Goal: Transaction & Acquisition: Purchase product/service

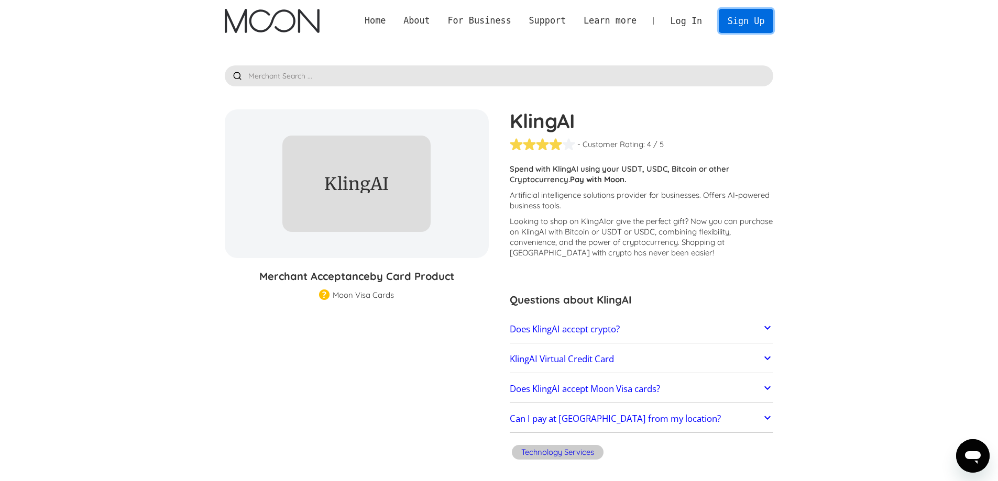
click at [747, 23] on link "Sign Up" at bounding box center [746, 21] width 54 height 24
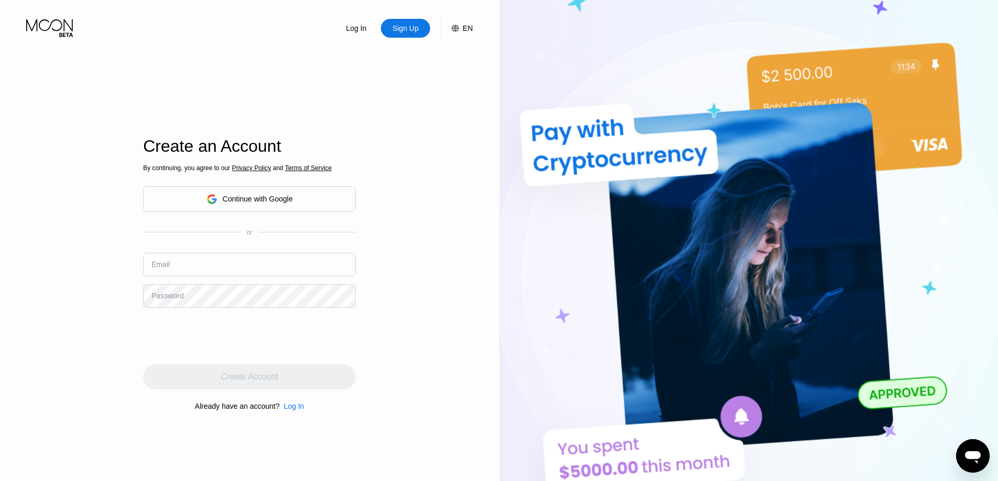
click at [249, 204] on div "Continue with Google" at bounding box center [249, 199] width 86 height 16
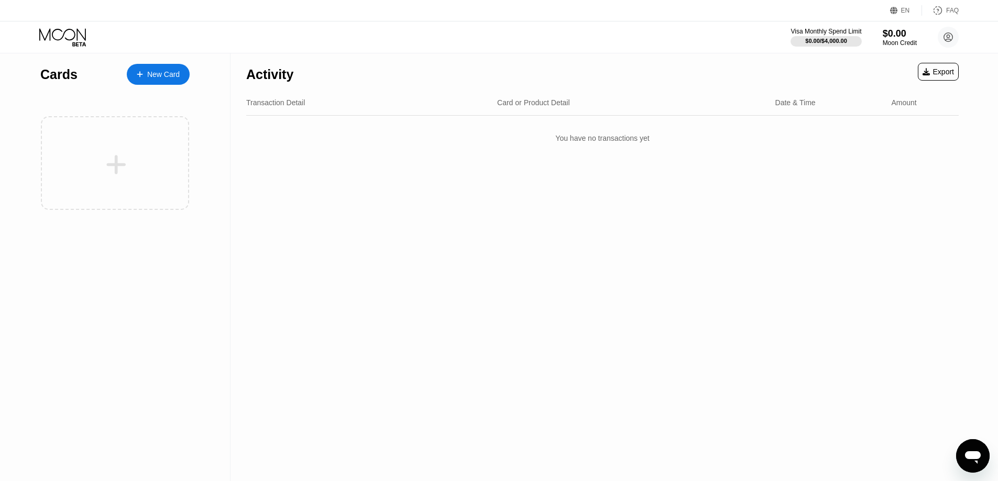
click at [167, 81] on div "New Card" at bounding box center [158, 74] width 63 height 21
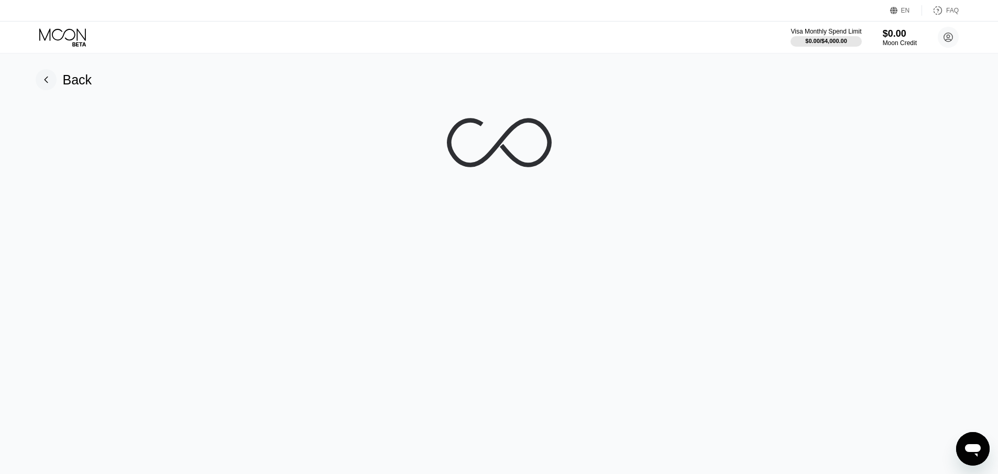
click at [900, 9] on div "EN" at bounding box center [895, 10] width 10 height 10
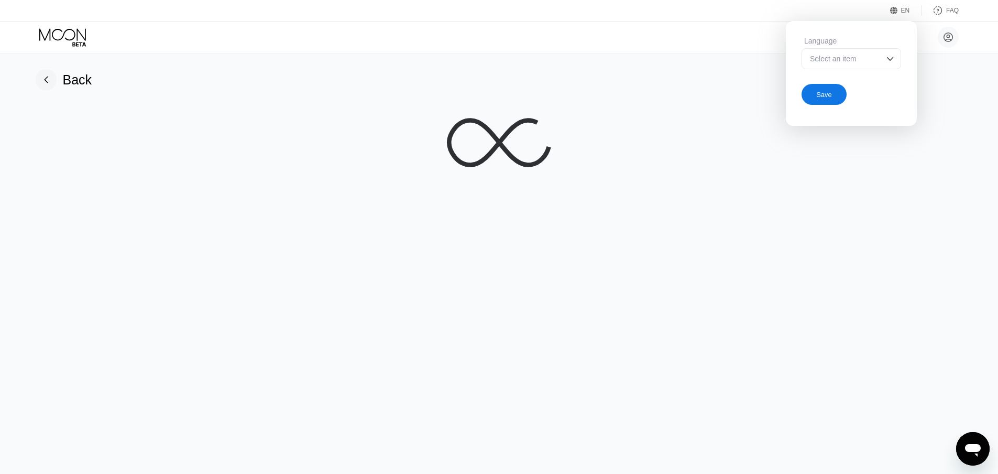
click at [877, 61] on div "Select an item" at bounding box center [843, 58] width 72 height 8
click at [889, 61] on img at bounding box center [890, 58] width 10 height 10
click at [827, 96] on div "Save" at bounding box center [824, 94] width 16 height 9
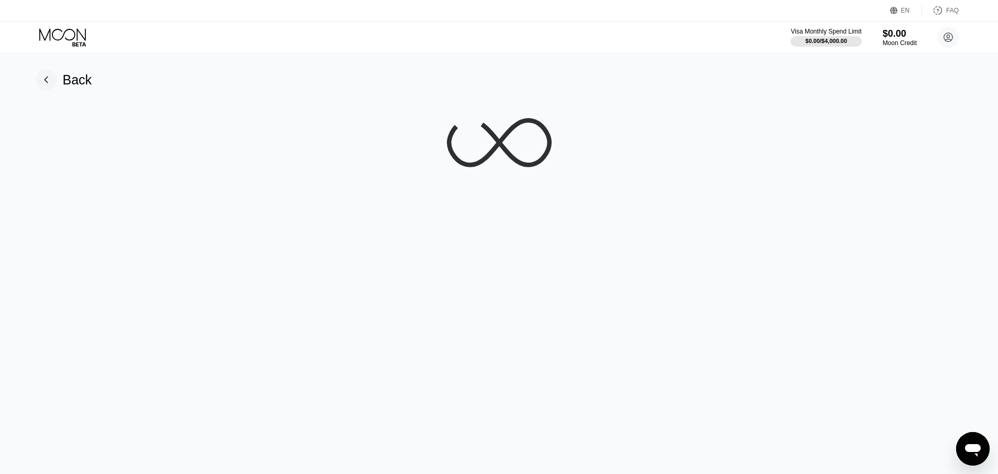
click at [609, 14] on div "EN Language Select an item Save FAQ" at bounding box center [499, 10] width 998 height 21
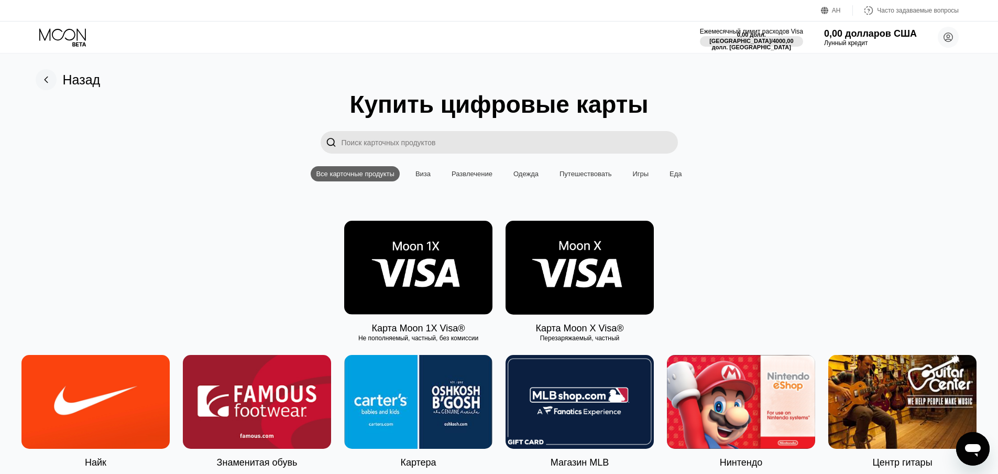
click at [409, 146] on input "Поиск карточных продуктов" at bounding box center [510, 142] width 336 height 23
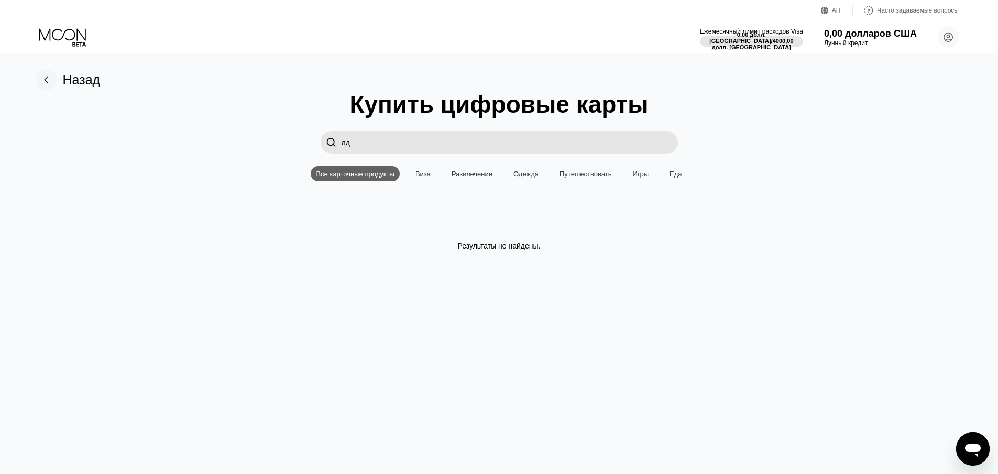
type input "л"
type input "k"
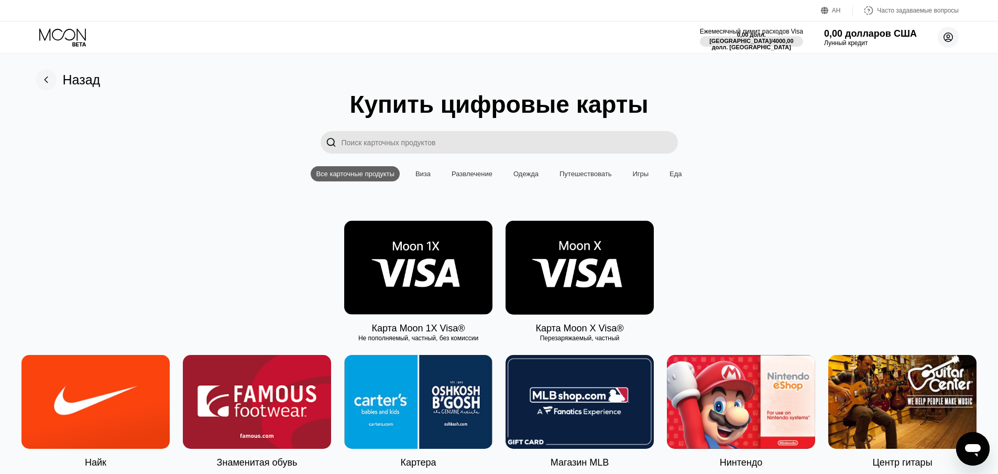
drag, startPoint x: 947, startPoint y: 42, endPoint x: 944, endPoint y: 47, distance: 5.4
click at [945, 43] on circle at bounding box center [948, 37] width 21 height 21
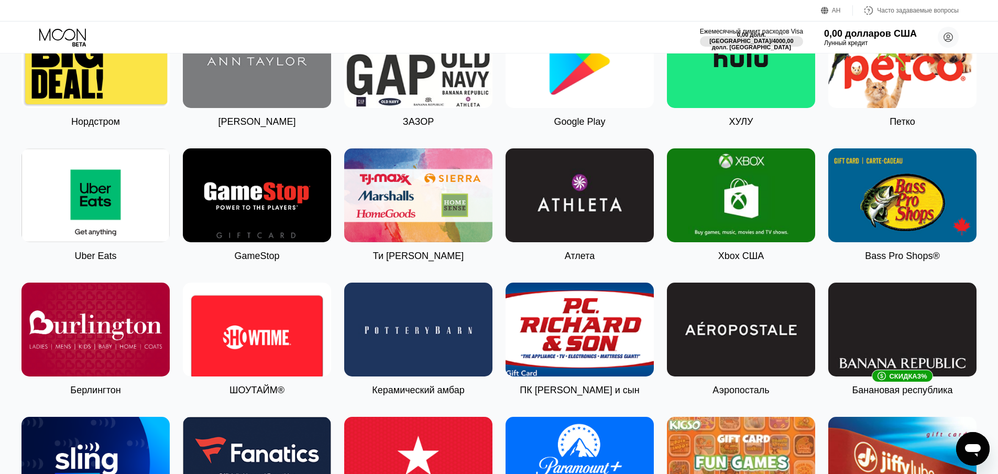
scroll to position [160, 0]
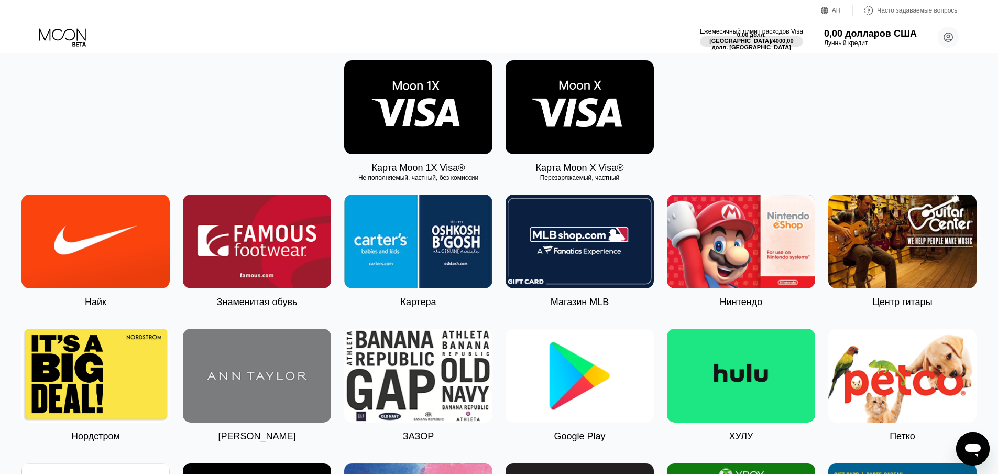
click at [596, 114] on img at bounding box center [580, 107] width 148 height 94
